Goal: Navigation & Orientation: Find specific page/section

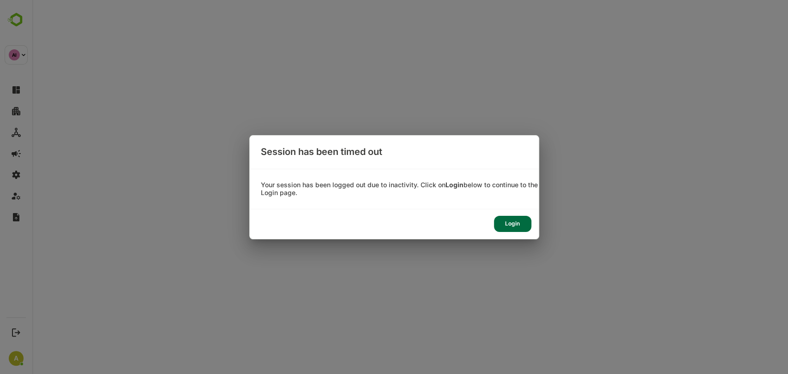
click at [514, 217] on div "Login" at bounding box center [512, 224] width 37 height 16
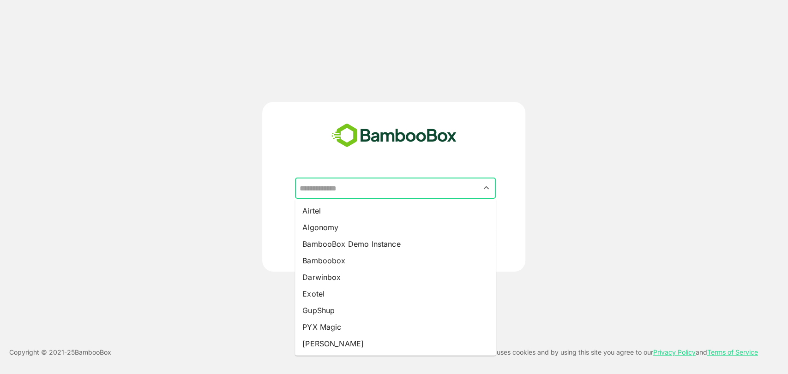
click at [377, 182] on input "text" at bounding box center [395, 189] width 197 height 18
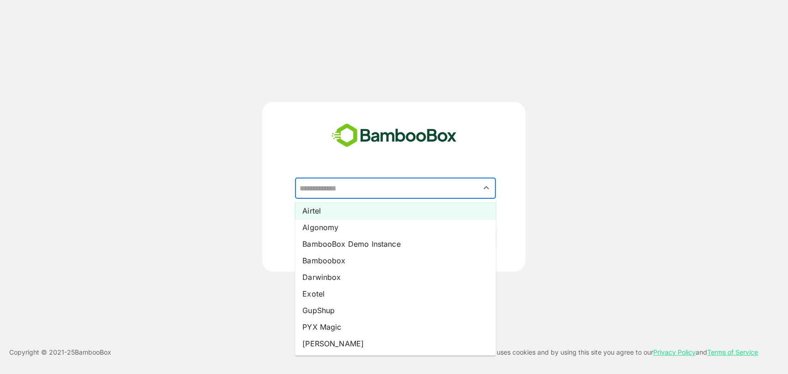
click at [332, 210] on li "Airtel" at bounding box center [395, 211] width 201 height 17
type input "******"
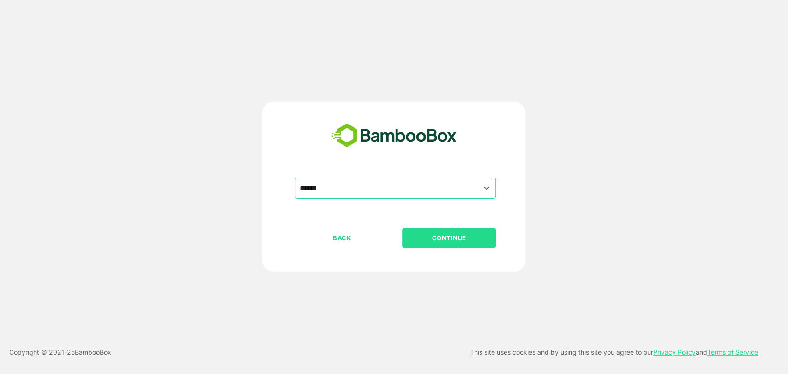
click at [434, 240] on p "CONTINUE" at bounding box center [449, 238] width 92 height 10
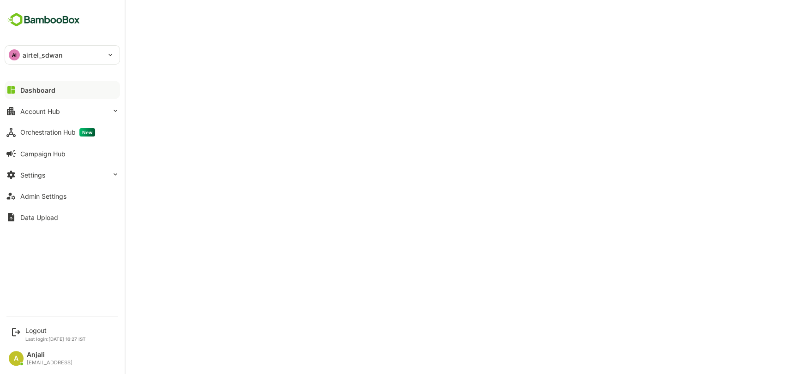
click at [49, 93] on div "Dashboard" at bounding box center [37, 90] width 35 height 8
click at [44, 82] on button "Dashboard" at bounding box center [62, 90] width 115 height 18
click at [48, 199] on div "Admin Settings" at bounding box center [43, 197] width 46 height 8
click at [50, 193] on div "Admin Settings" at bounding box center [43, 197] width 46 height 8
